Goal: Information Seeking & Learning: Learn about a topic

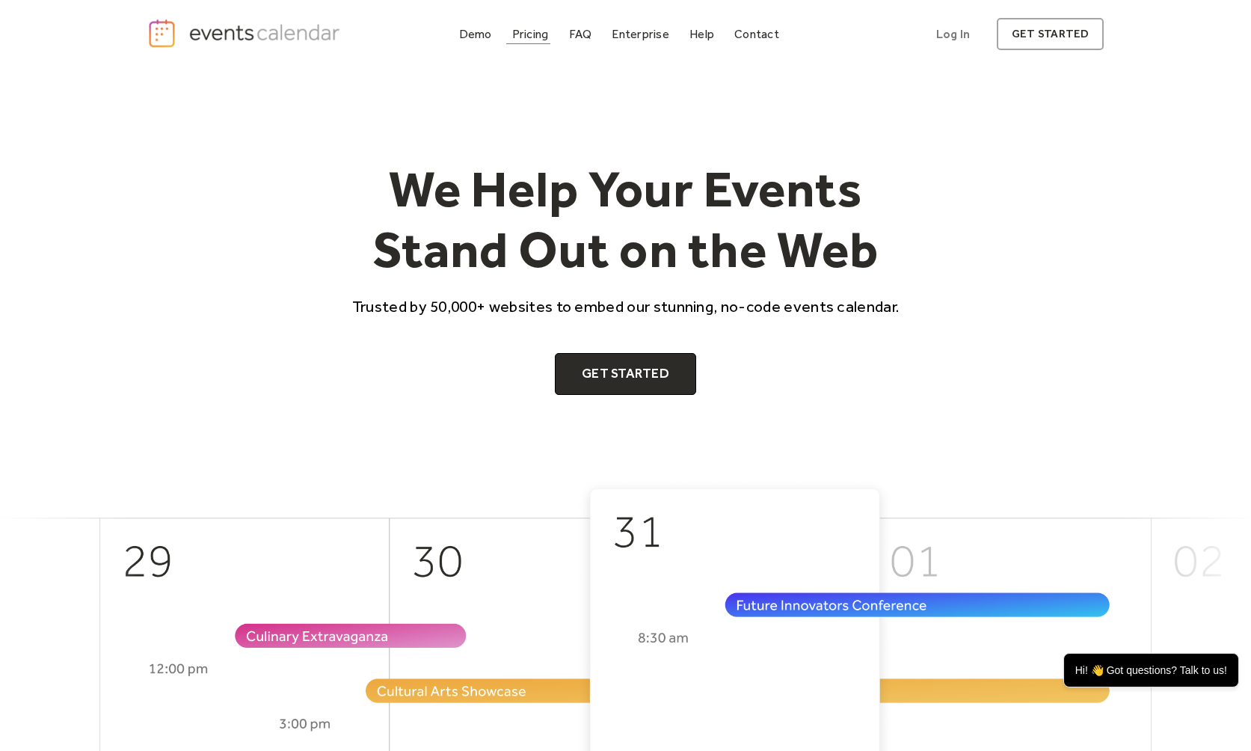
click at [526, 34] on div "Pricing" at bounding box center [530, 34] width 37 height 8
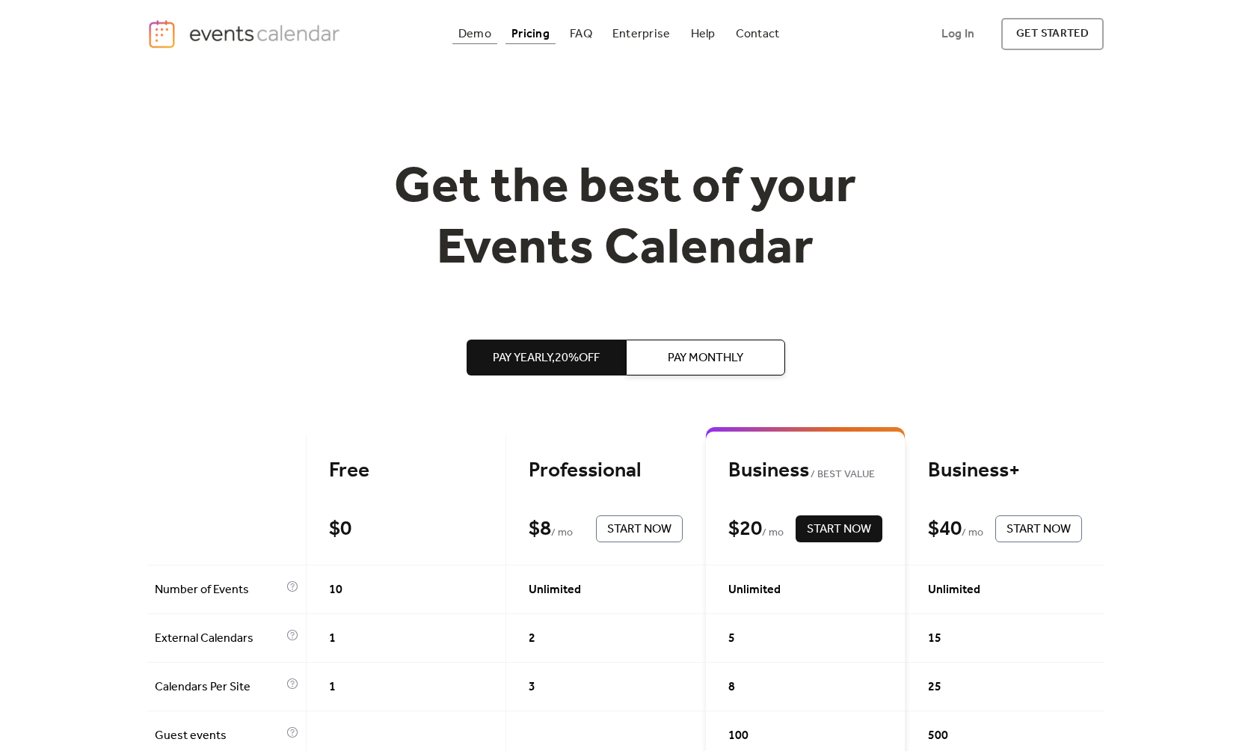
click at [474, 37] on div "Demo" at bounding box center [474, 34] width 33 height 8
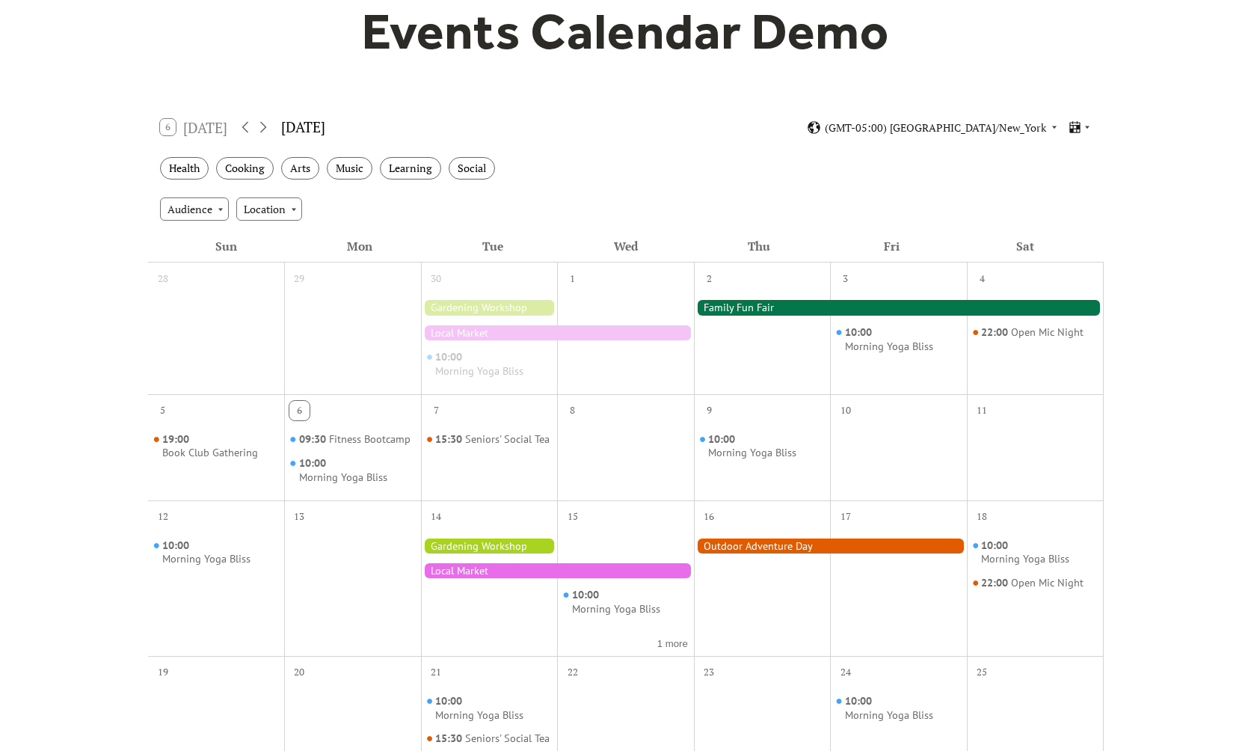
scroll to position [153, 0]
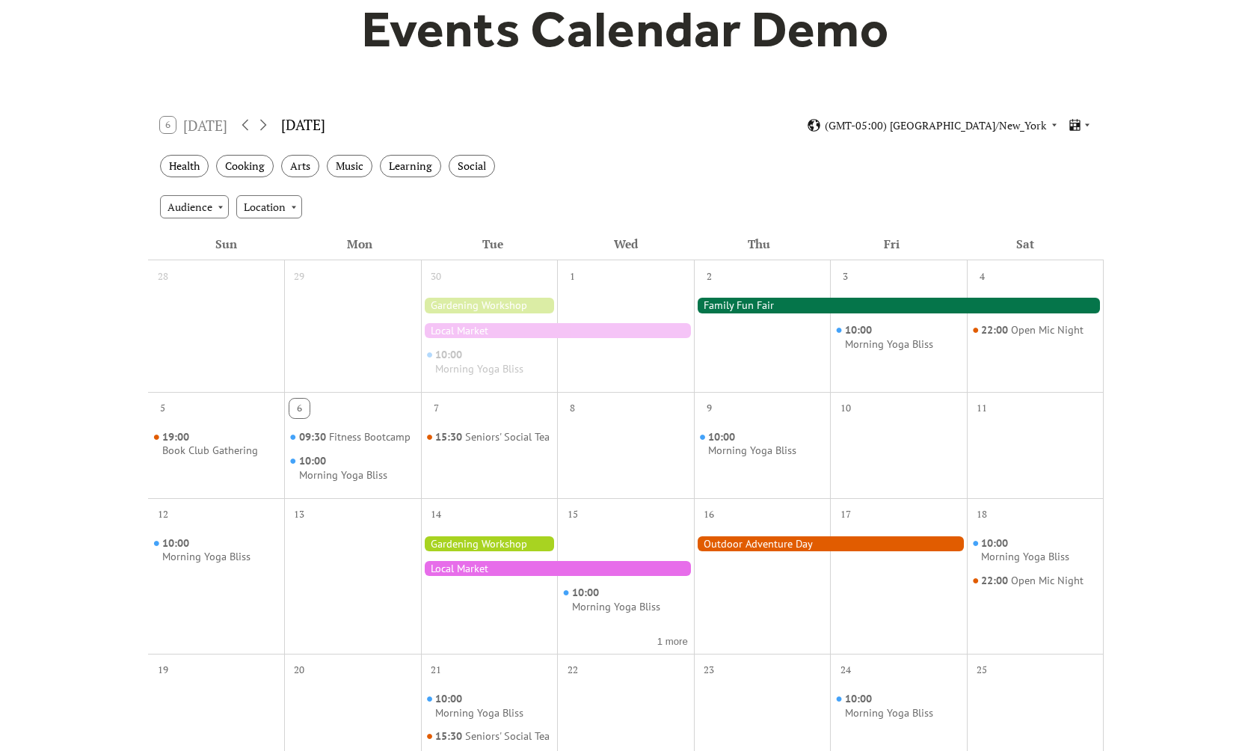
click at [476, 479] on div "15:30 Seniors' Social Tea" at bounding box center [489, 456] width 137 height 71
click at [310, 163] on div "Arts" at bounding box center [300, 166] width 38 height 23
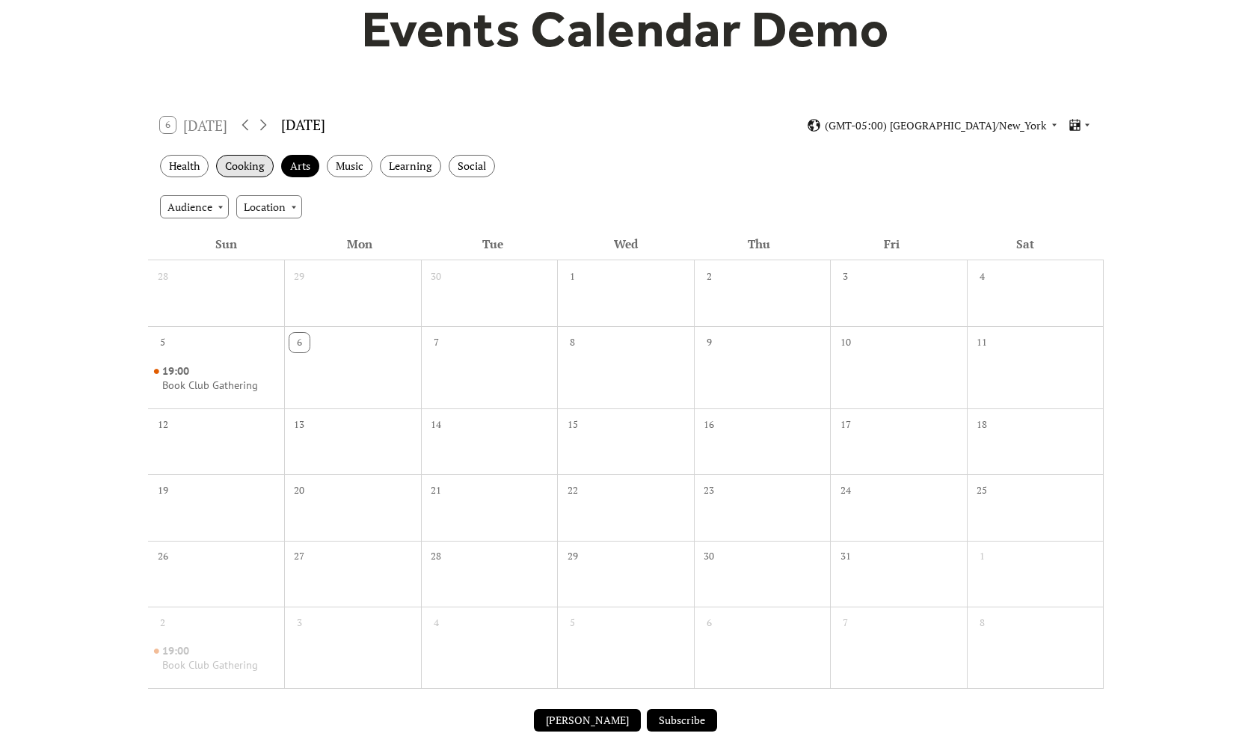
click at [247, 165] on div "Cooking" at bounding box center [245, 166] width 58 height 23
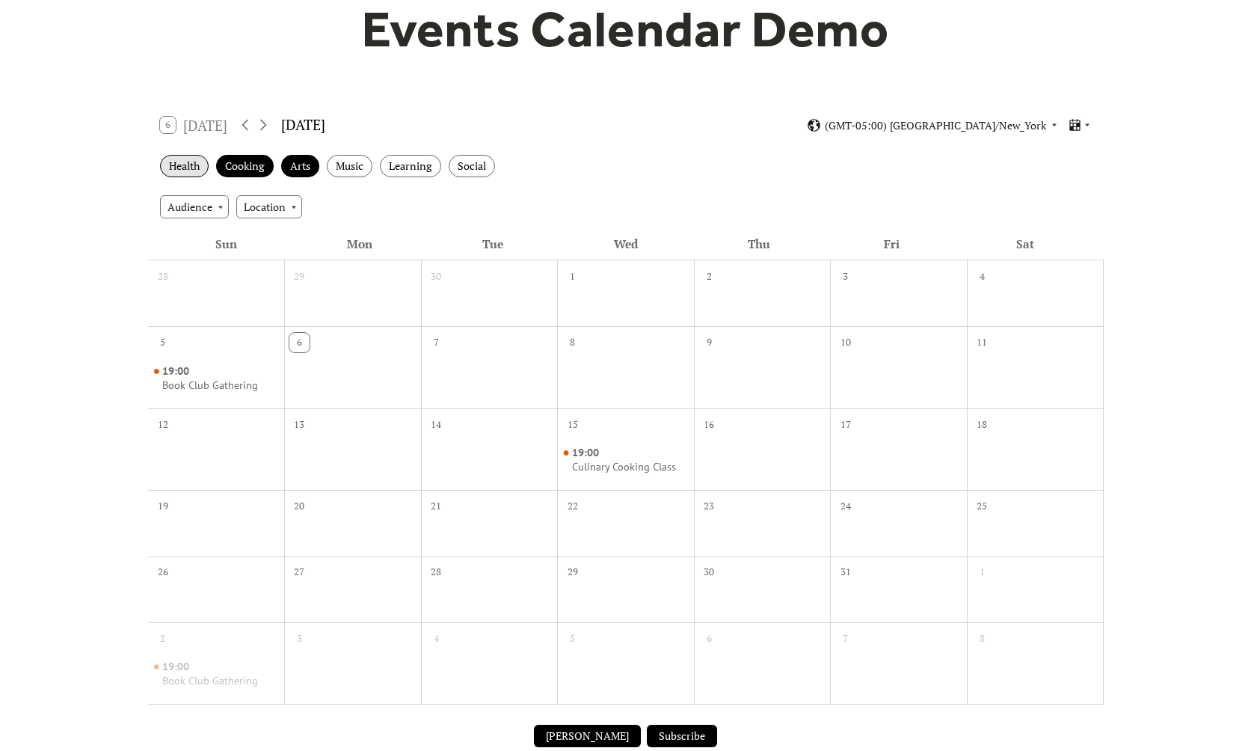
click at [190, 165] on div "Health" at bounding box center [184, 166] width 49 height 23
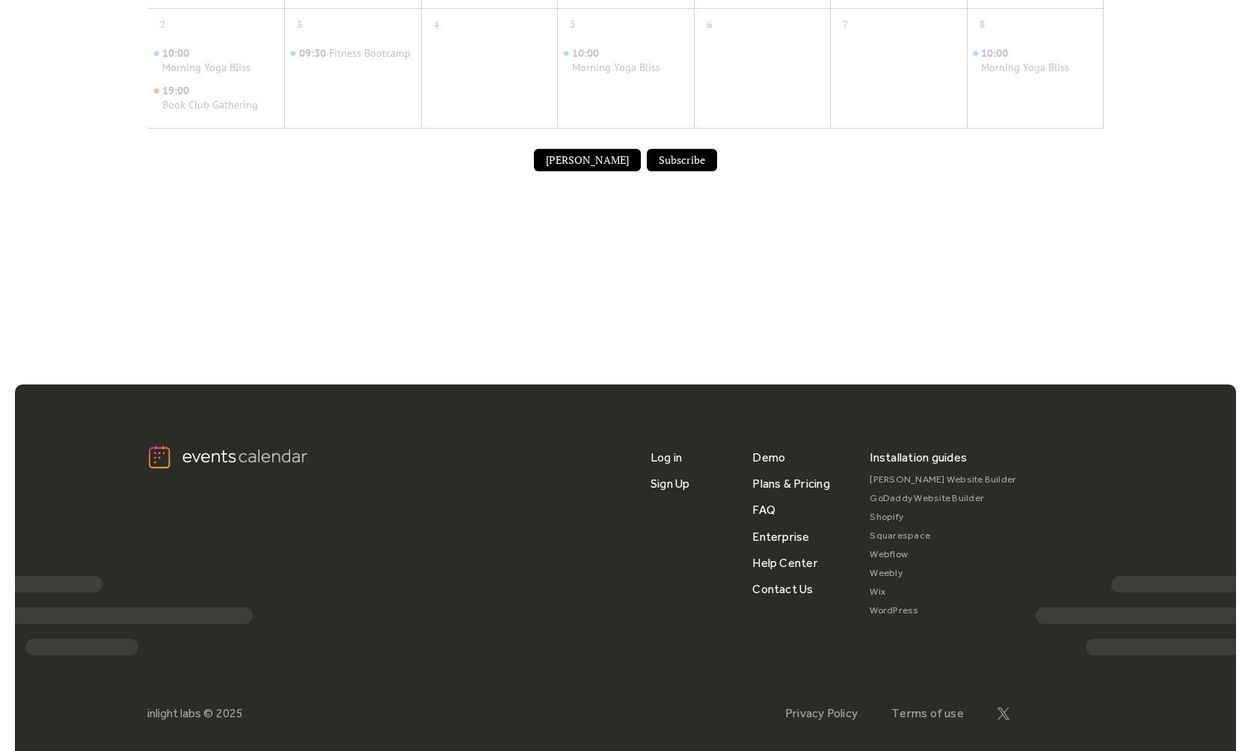
scroll to position [921, 0]
